Goal: Navigation & Orientation: Find specific page/section

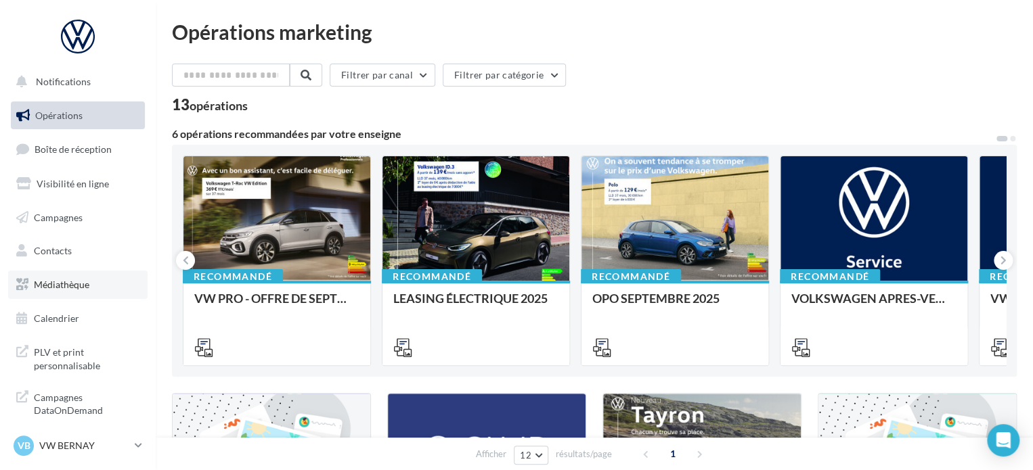
click at [62, 294] on link "Médiathèque" at bounding box center [77, 285] width 139 height 28
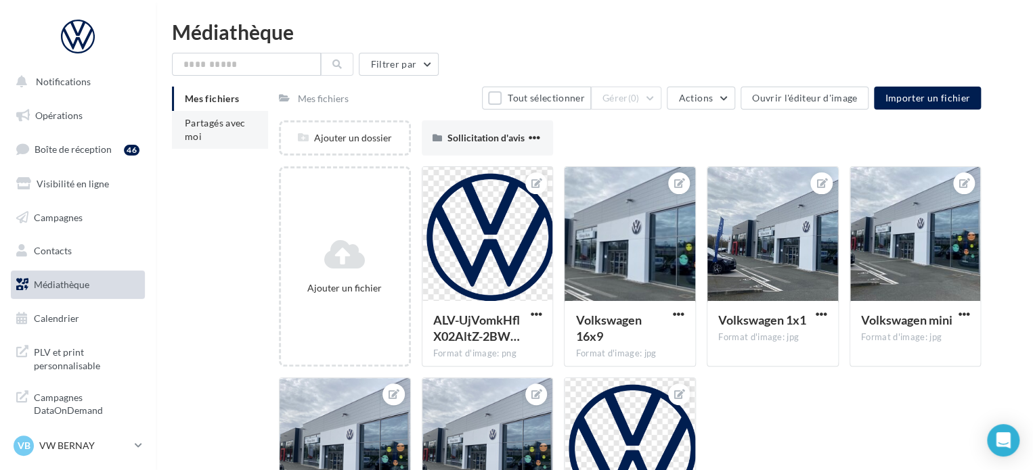
click at [199, 141] on span "Partagés avec moi" at bounding box center [215, 129] width 61 height 25
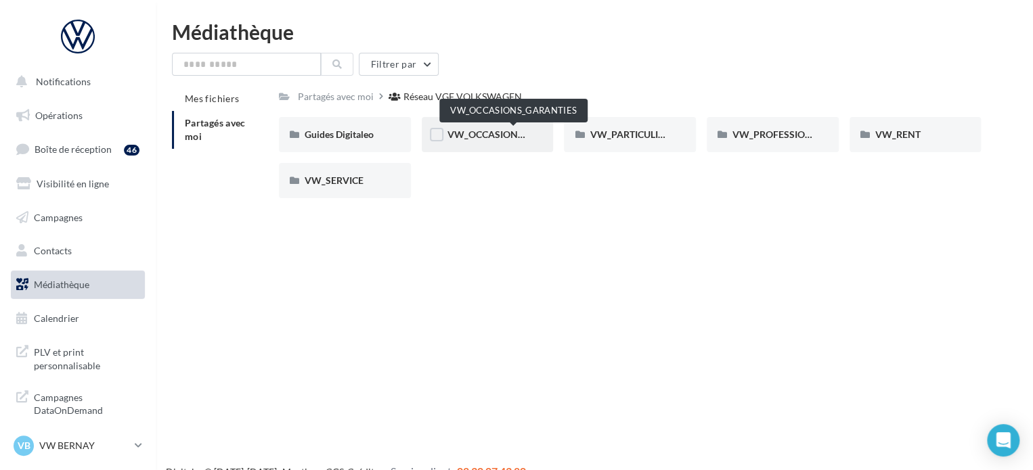
click at [498, 130] on span "VW_OCCASIONS_GARANTIES" at bounding box center [513, 135] width 133 height 12
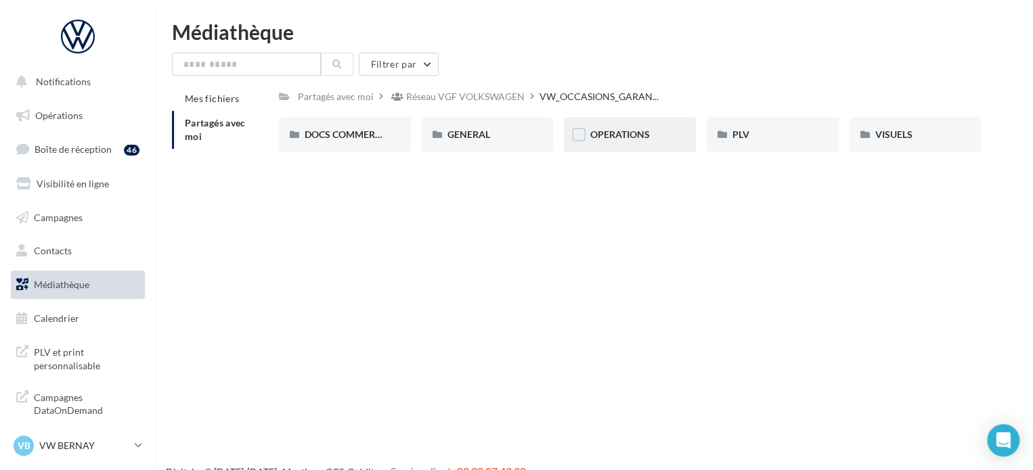
click at [642, 127] on div "OPERATIONS" at bounding box center [630, 134] width 132 height 35
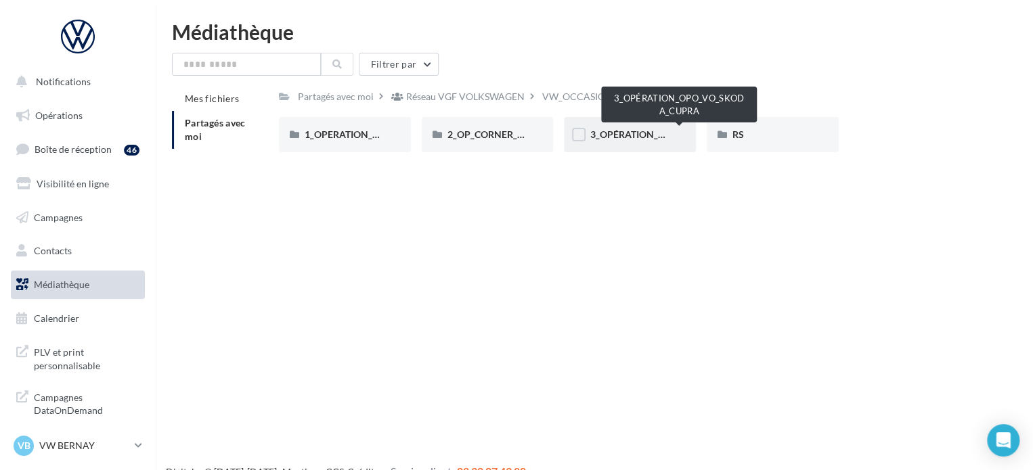
click at [612, 139] on span "3_OPÉRATION_OPO_VO_SKODA_CUPRA" at bounding box center [679, 135] width 180 height 12
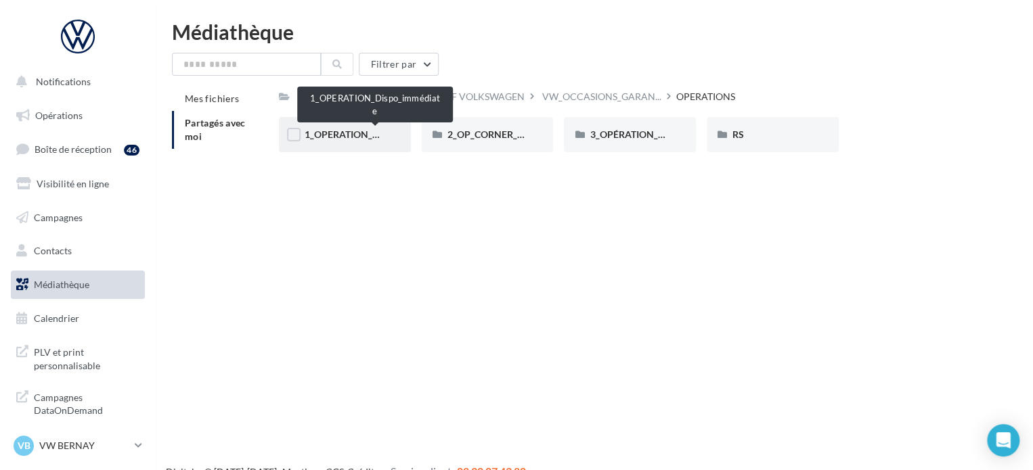
click at [332, 139] on span "1_OPERATION_Dispo_immédiate" at bounding box center [375, 135] width 141 height 12
